Goal: Information Seeking & Learning: Learn about a topic

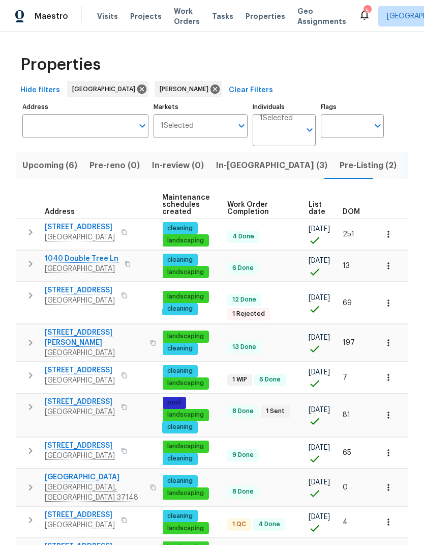
scroll to position [0, 148]
click at [315, 207] on span "List date" at bounding box center [317, 208] width 17 height 14
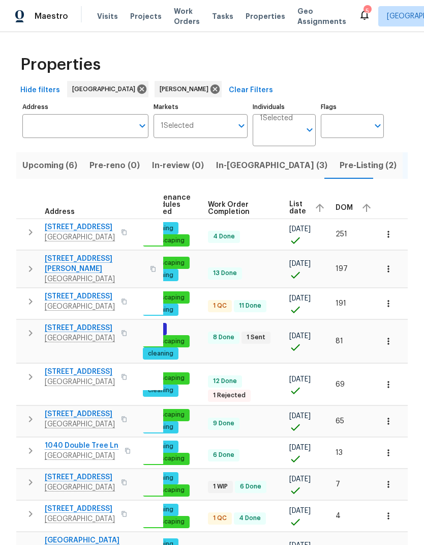
scroll to position [0, 166]
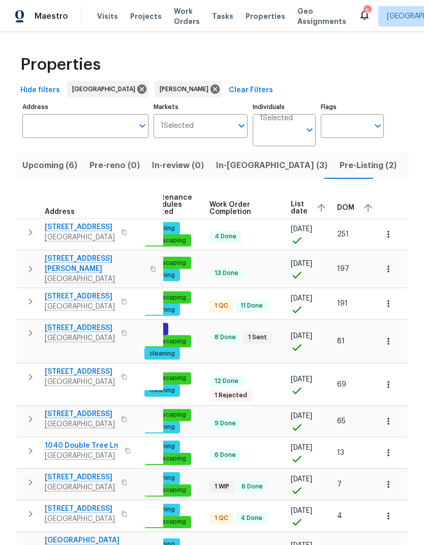
click at [291, 203] on span "List date" at bounding box center [299, 208] width 17 height 14
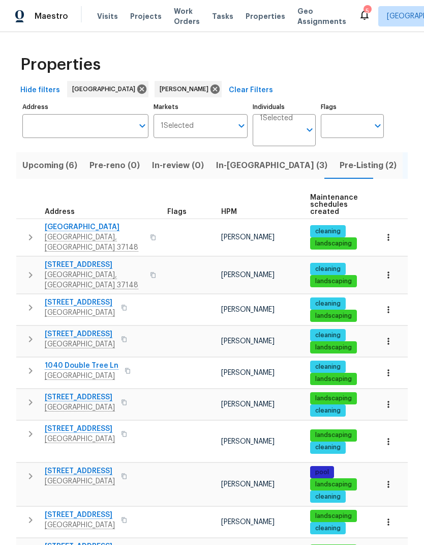
click at [340, 162] on span "Pre-Listing (2)" at bounding box center [368, 165] width 57 height 14
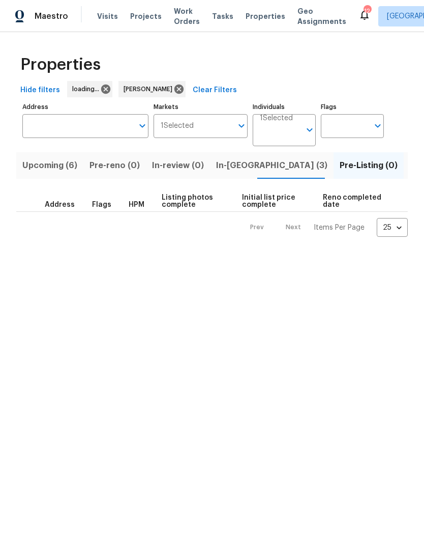
click at [410, 165] on span "Listed (11)" at bounding box center [430, 165] width 40 height 14
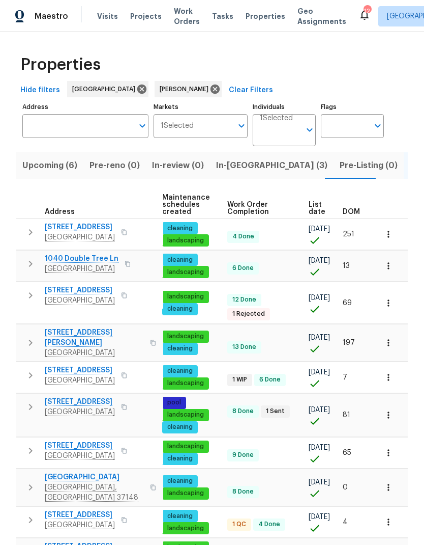
scroll to position [0, 148]
click at [321, 207] on span "List date" at bounding box center [317, 208] width 17 height 14
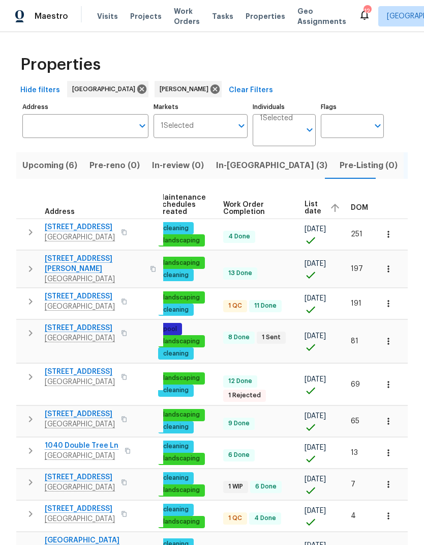
scroll to position [0, 152]
click at [310, 205] on span "List date" at bounding box center [313, 208] width 17 height 14
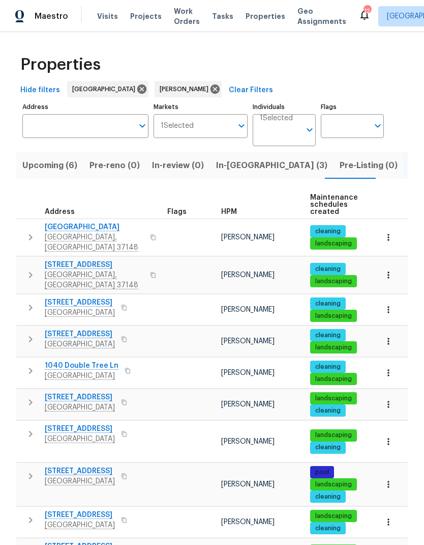
click at [32, 304] on icon "button" at bounding box center [31, 307] width 4 height 6
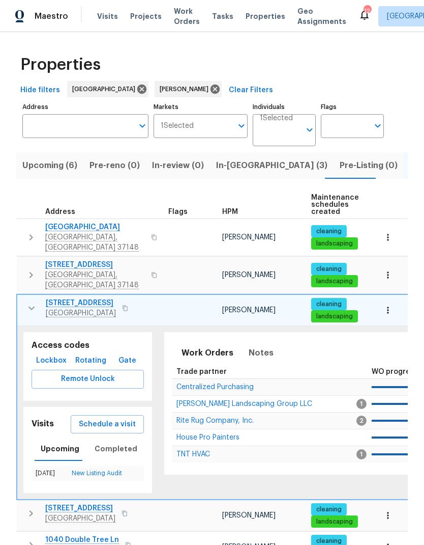
click at [183, 400] on span "[PERSON_NAME] Landscaping Group LLC" at bounding box center [245, 403] width 136 height 7
click at [188, 450] on span "TNT HVAC" at bounding box center [194, 453] width 34 height 7
click at [104, 442] on span "Completed" at bounding box center [116, 448] width 43 height 13
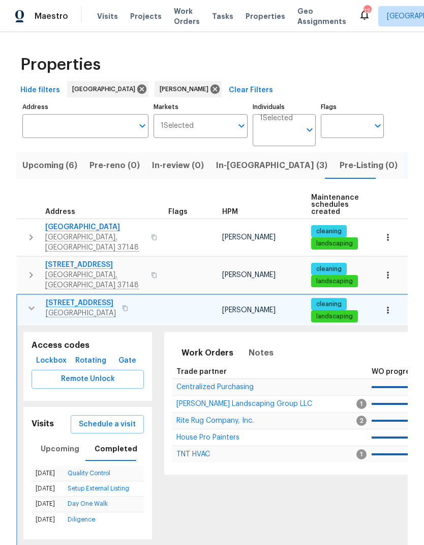
click at [86, 470] on link "Quality Control" at bounding box center [89, 473] width 43 height 6
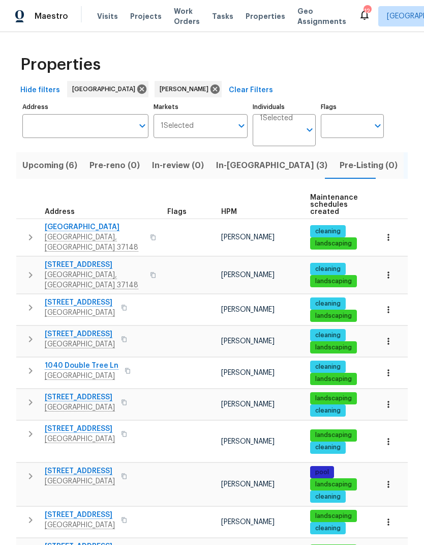
click at [23, 329] on button "button" at bounding box center [30, 339] width 20 height 20
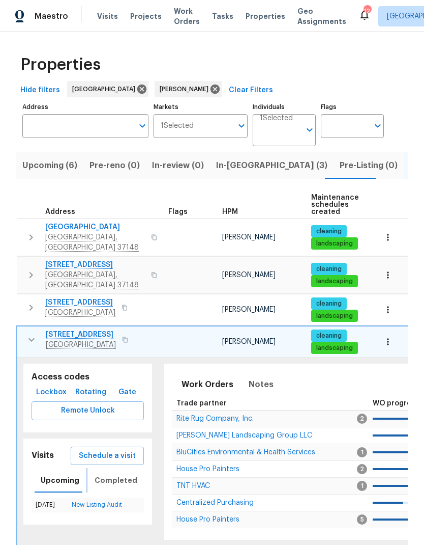
click at [108, 474] on span "Completed" at bounding box center [116, 480] width 43 height 13
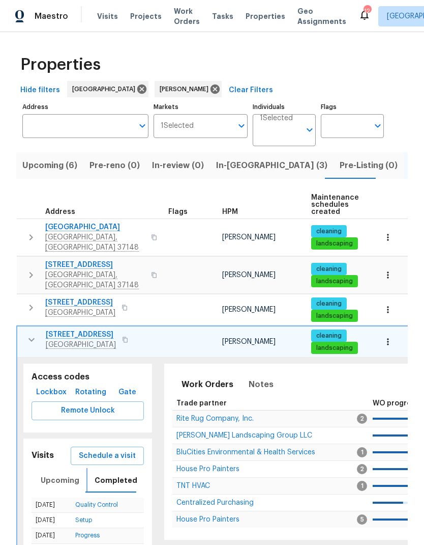
scroll to position [43, 0]
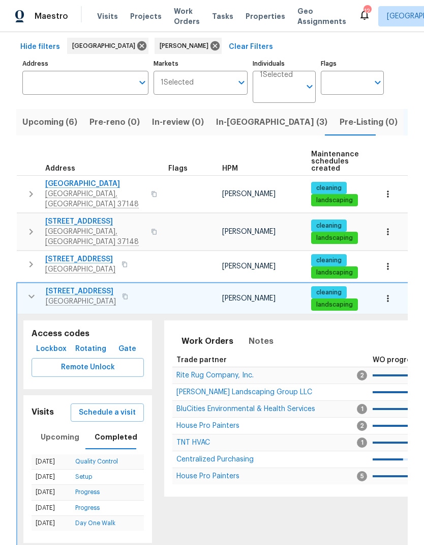
click at [96, 458] on link "Quality Control" at bounding box center [96, 461] width 43 height 6
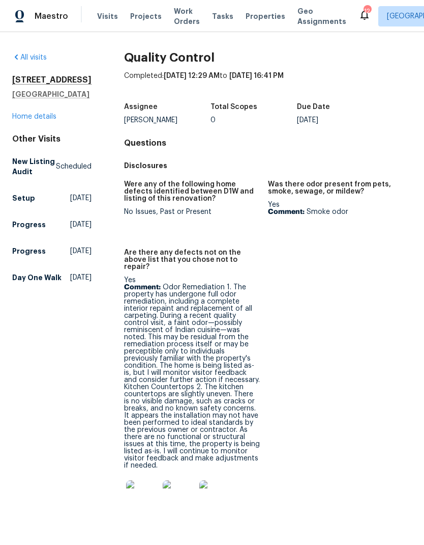
click at [163, 489] on img at bounding box center [179, 496] width 33 height 33
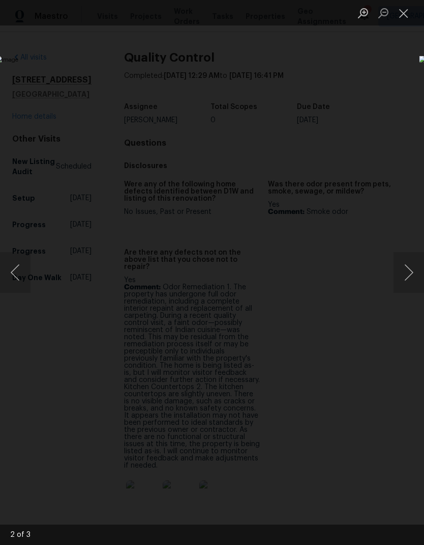
click at [146, 473] on div "Lightbox" at bounding box center [212, 272] width 424 height 545
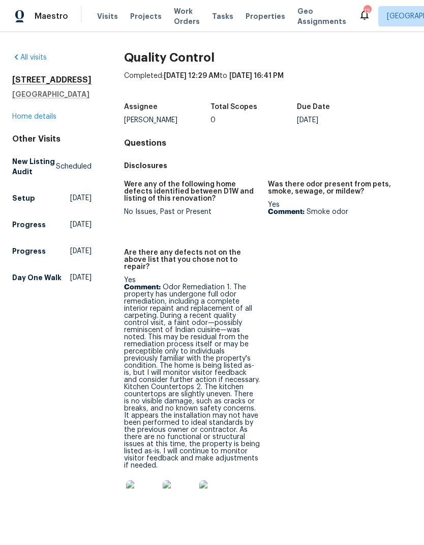
click at [127, 480] on img at bounding box center [142, 496] width 33 height 33
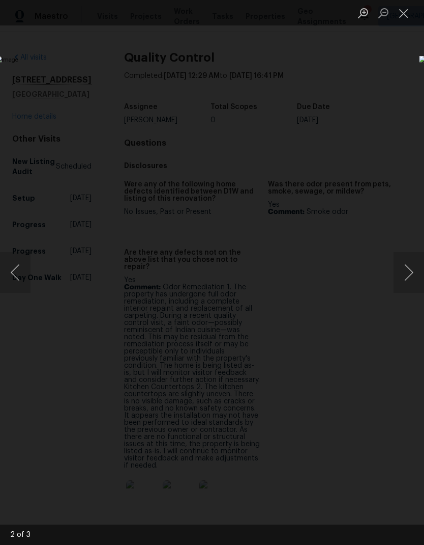
click at [413, 268] on button "Next image" at bounding box center [409, 272] width 31 height 41
click at [175, 480] on div "Lightbox" at bounding box center [212, 272] width 424 height 545
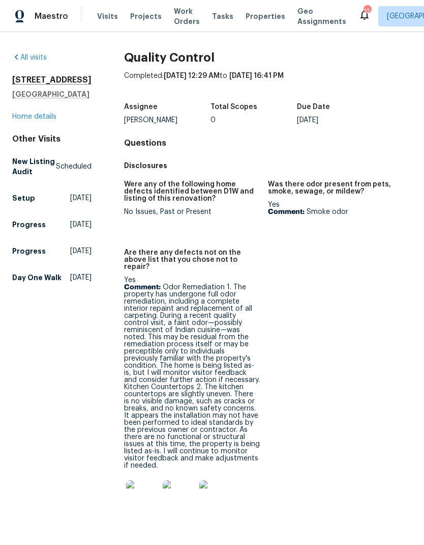
click at [174, 482] on img at bounding box center [179, 496] width 33 height 33
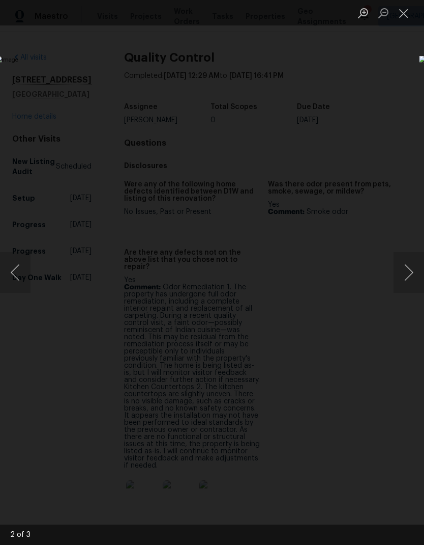
click at [141, 487] on div "Lightbox" at bounding box center [212, 272] width 424 height 545
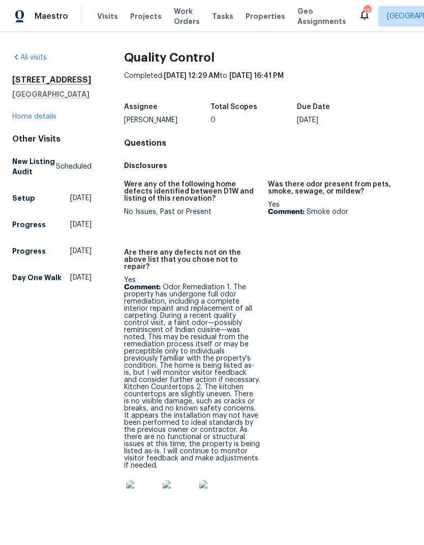
click at [416, 267] on div "All visits [STREET_ADDRESS] Home details Other Visits New Listing Audit Schedul…" at bounding box center [212, 288] width 424 height 513
click at [139, 480] on img at bounding box center [142, 496] width 33 height 33
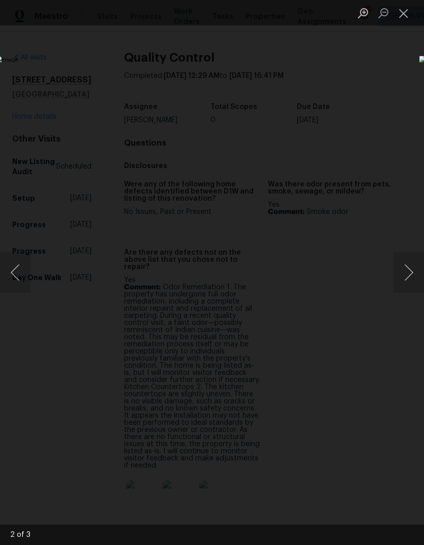
click at [409, 5] on button "Close lightbox" at bounding box center [404, 13] width 20 height 18
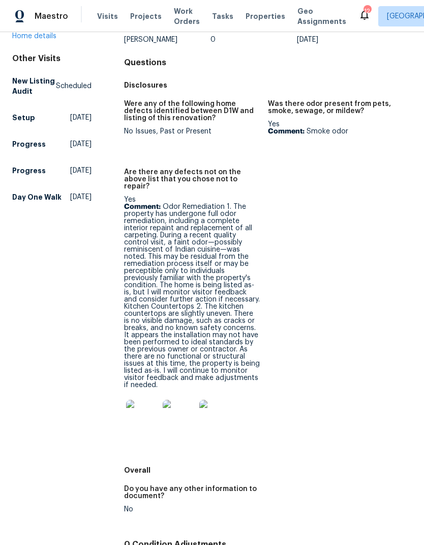
scroll to position [85, 0]
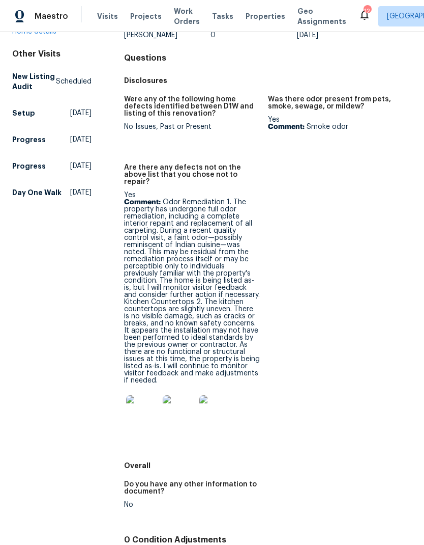
click at [136, 402] on img at bounding box center [142, 411] width 33 height 33
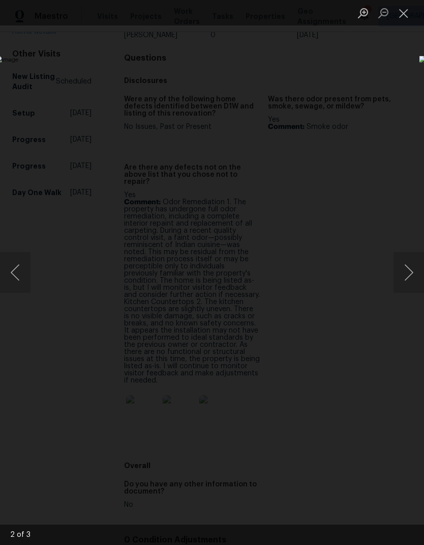
click at [395, 277] on button "Next image" at bounding box center [409, 272] width 31 height 41
click at [408, 16] on button "Close lightbox" at bounding box center [404, 13] width 20 height 18
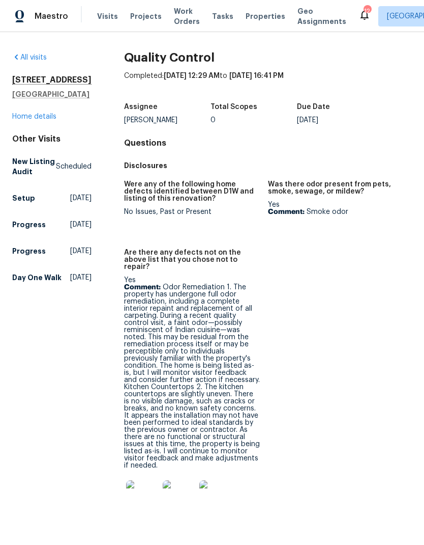
scroll to position [0, 0]
click at [39, 146] on div "All visits [STREET_ADDRESS] Home details Other Visits New Listing Audit Schedul…" at bounding box center [51, 169] width 79 height 234
click at [38, 145] on div "All visits [STREET_ADDRESS] Home details Other Visits New Listing Audit Schedul…" at bounding box center [51, 169] width 79 height 234
click at [35, 120] on link "Home details" at bounding box center [34, 116] width 44 height 7
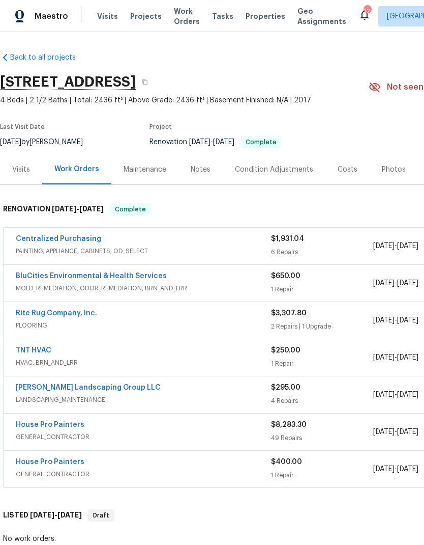
click at [338, 166] on div "Costs" at bounding box center [348, 169] width 20 height 10
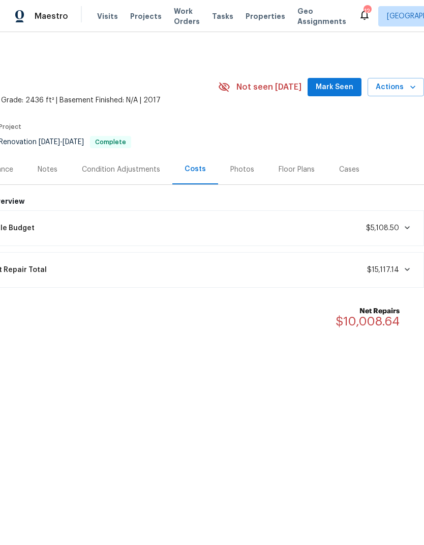
scroll to position [0, 151]
click at [343, 79] on button "Mark Seen" at bounding box center [335, 87] width 54 height 19
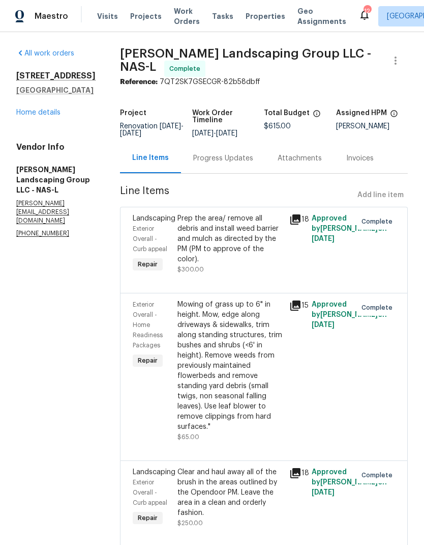
click at [108, 6] on div "Visits Projects Work Orders Tasks Properties Geo Assignments" at bounding box center [228, 16] width 262 height 20
click at [16, 115] on link "Home details" at bounding box center [38, 112] width 44 height 7
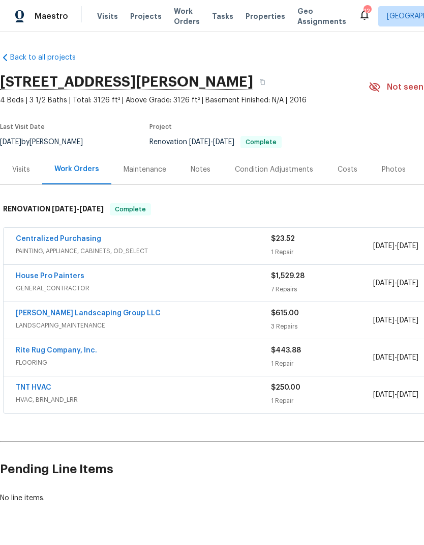
click at [334, 161] on div "Costs" at bounding box center [348, 169] width 44 height 30
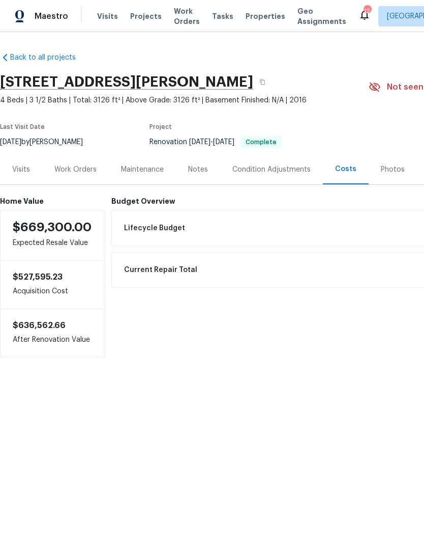
scroll to position [0, -3]
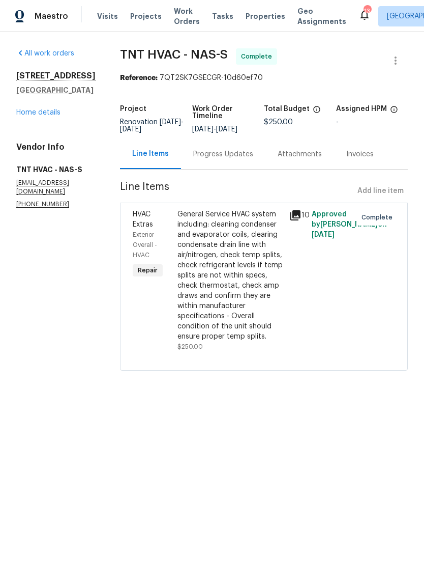
click at [206, 153] on div "Progress Updates" at bounding box center [223, 154] width 60 height 10
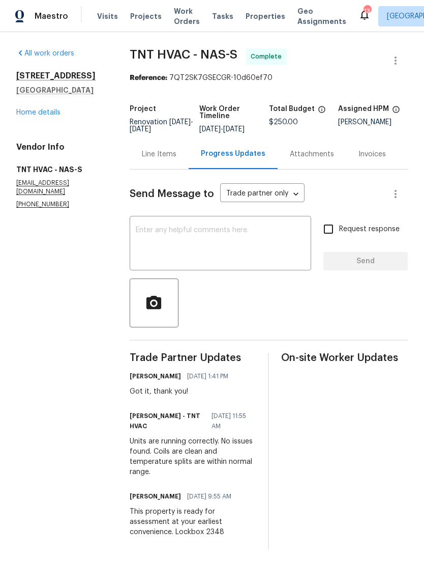
click at [155, 169] on div "Line Items" at bounding box center [159, 154] width 59 height 30
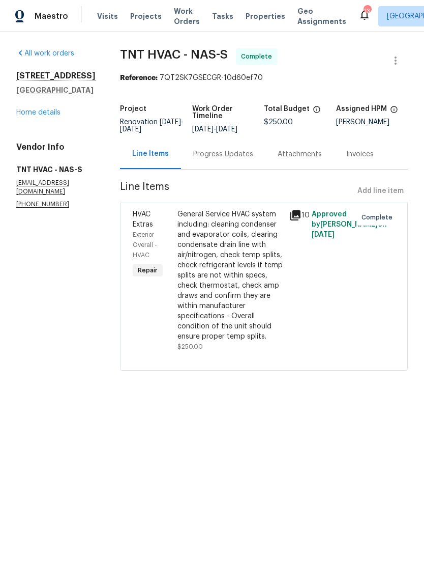
click at [181, 255] on div "General Service HVAC system including: cleaning condenser and evaporator coils,…" at bounding box center [231, 275] width 106 height 132
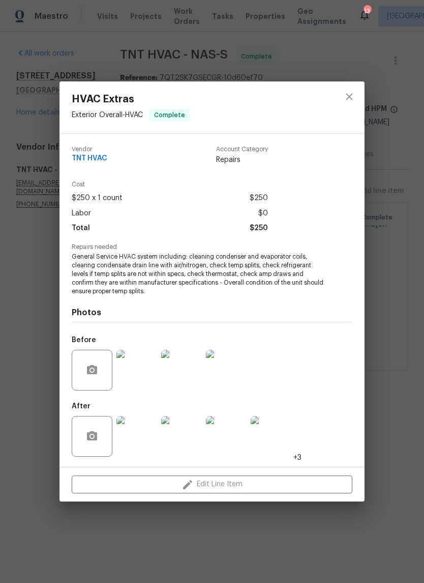
click at [132, 428] on img at bounding box center [137, 436] width 41 height 41
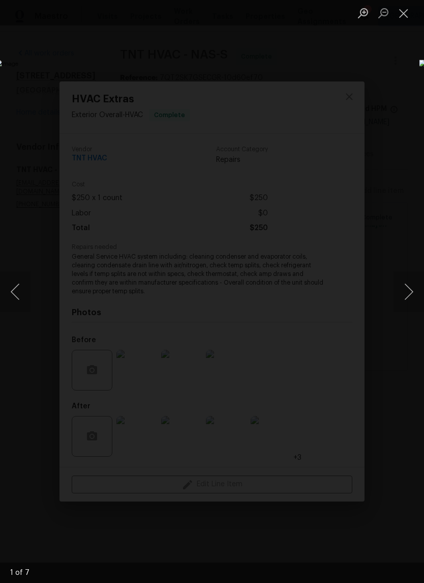
click at [405, 289] on button "Next image" at bounding box center [409, 291] width 31 height 41
click at [409, 295] on button "Next image" at bounding box center [409, 291] width 31 height 41
click at [403, 294] on button "Next image" at bounding box center [409, 291] width 31 height 41
click at [408, 297] on button "Next image" at bounding box center [409, 291] width 31 height 41
click at [405, 295] on button "Next image" at bounding box center [409, 291] width 31 height 41
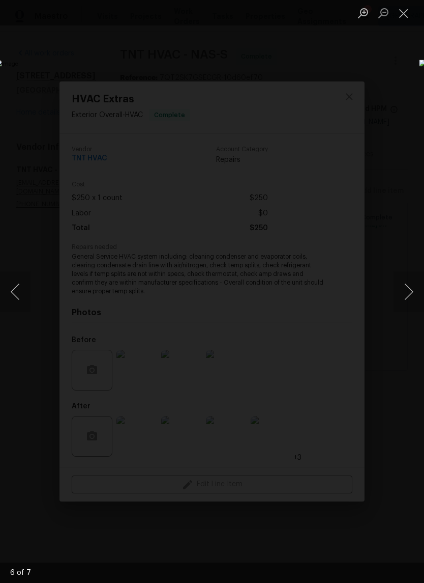
click at [405, 296] on button "Next image" at bounding box center [409, 291] width 31 height 41
click at [404, 291] on button "Next image" at bounding box center [409, 291] width 31 height 41
click at [401, 293] on button "Next image" at bounding box center [409, 291] width 31 height 41
click at [402, 293] on button "Next image" at bounding box center [409, 291] width 31 height 41
click at [402, 290] on button "Next image" at bounding box center [409, 291] width 31 height 41
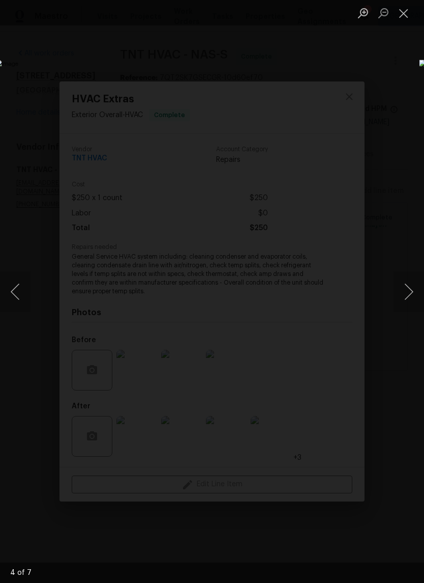
click at [402, 289] on button "Next image" at bounding box center [409, 291] width 31 height 41
click at [394, 24] on li "Lightbox" at bounding box center [404, 12] width 20 height 25
click at [333, 60] on img "Lightbox" at bounding box center [163, 291] width 337 height 463
click at [404, 15] on button "Close lightbox" at bounding box center [404, 13] width 20 height 18
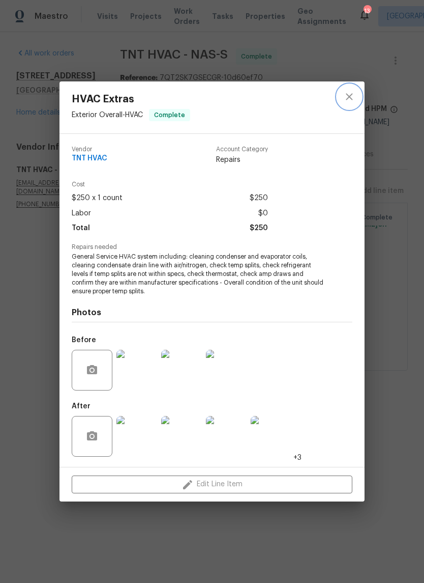
click at [350, 96] on icon "close" at bounding box center [349, 97] width 7 height 7
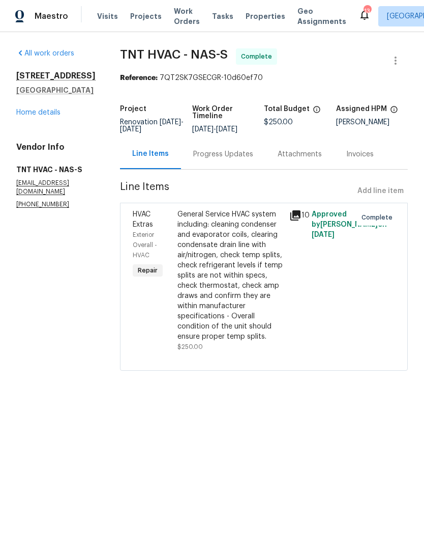
click at [97, 16] on span "Visits" at bounding box center [107, 16] width 21 height 10
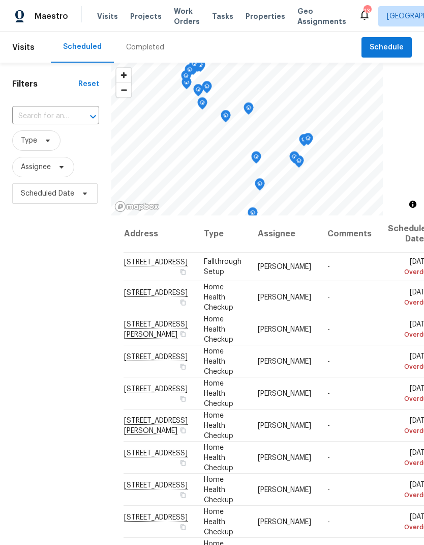
click at [175, 13] on span "Work Orders" at bounding box center [187, 16] width 26 height 20
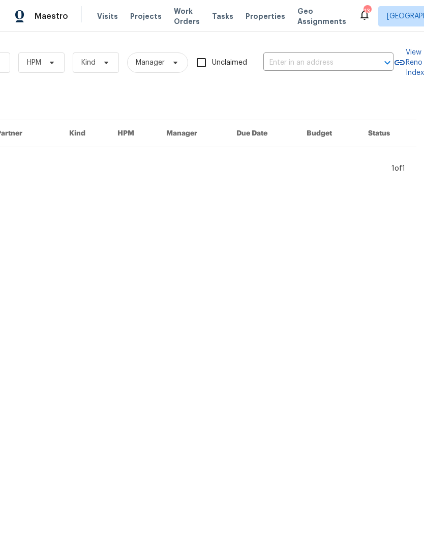
scroll to position [0, 167]
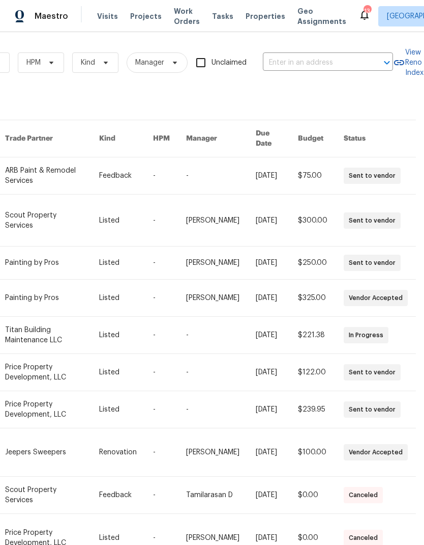
click at [323, 65] on input "text" at bounding box center [314, 63] width 102 height 16
type input "4113 l"
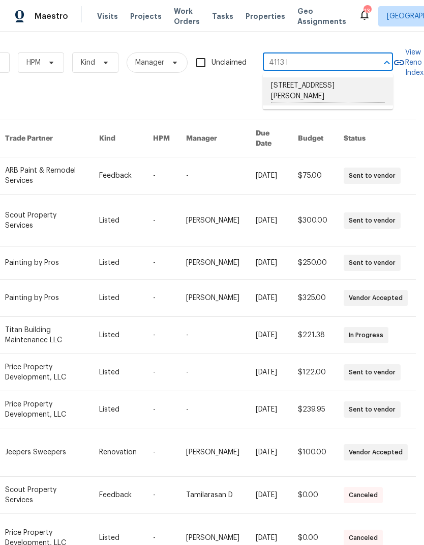
click at [291, 92] on li "4113 Longfellow Dr, Nashville, TN 37214" at bounding box center [328, 91] width 130 height 28
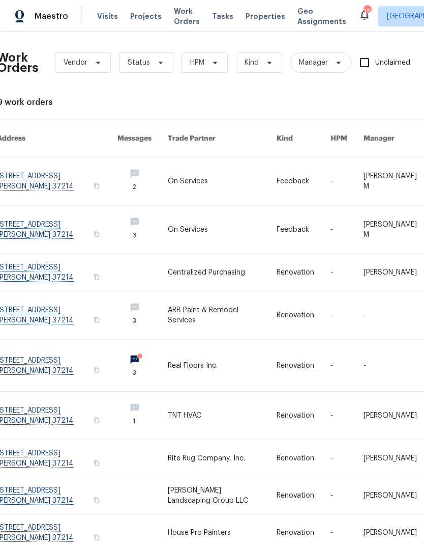
scroll to position [31, 0]
click at [194, 514] on link at bounding box center [222, 532] width 109 height 37
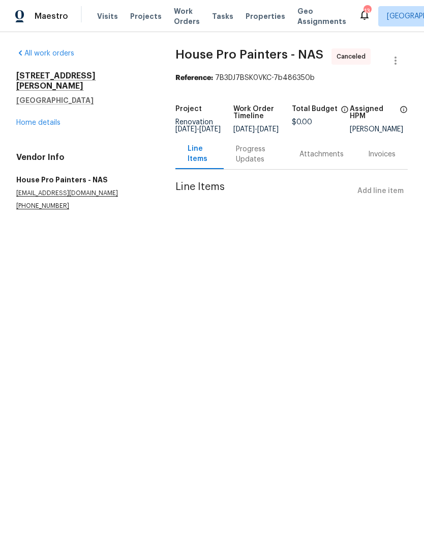
click at [39, 119] on link "Home details" at bounding box center [38, 122] width 44 height 7
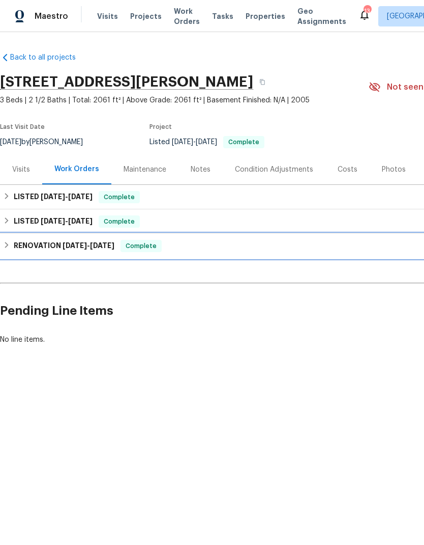
click at [7, 247] on icon at bounding box center [6, 244] width 7 height 7
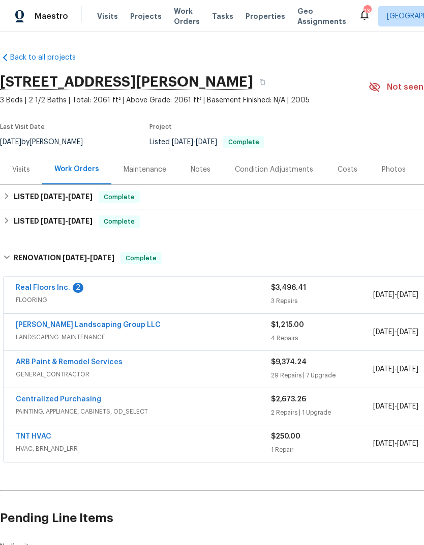
click at [196, 367] on div "ARB Paint & Remodel Services" at bounding box center [143, 363] width 255 height 12
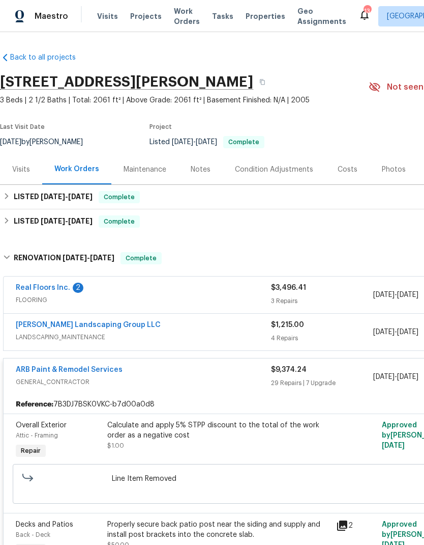
click at [177, 359] on div "ARB Paint & Remodel Services GENERAL_CONTRACTOR $9,374.24 29 Repairs | 7 Upgrad…" at bounding box center [288, 376] width 568 height 37
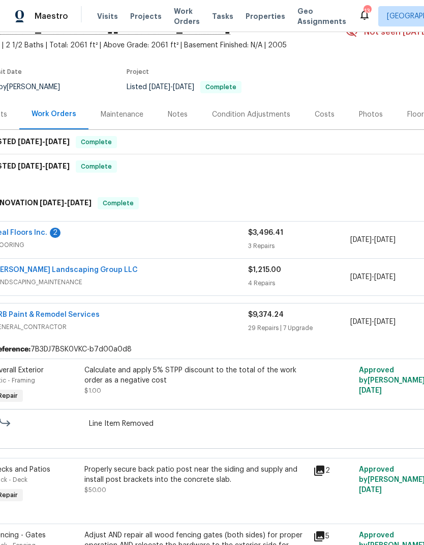
click at [165, 309] on div "ARB Paint & Remodel Services" at bounding box center [120, 315] width 255 height 12
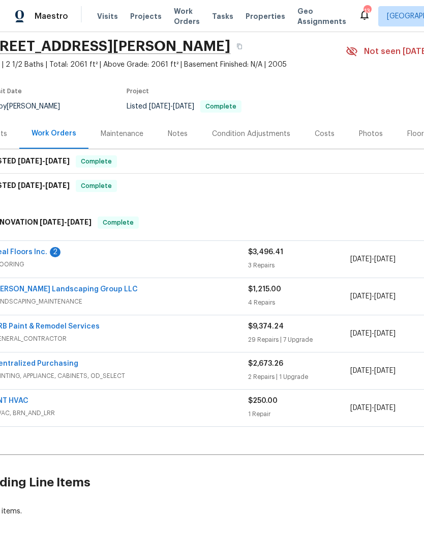
scroll to position [35, 23]
click at [169, 285] on div "[PERSON_NAME] Landscaping Group LLC" at bounding box center [120, 291] width 255 height 12
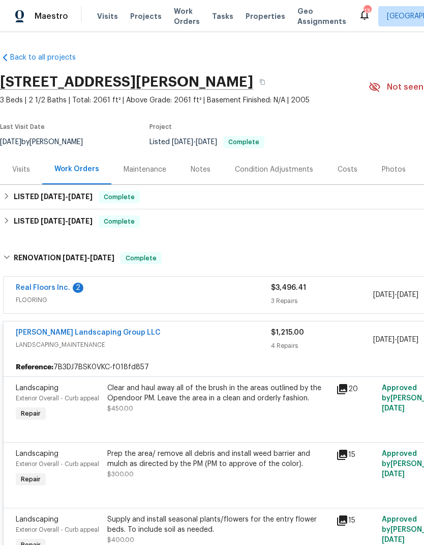
scroll to position [0, 0]
